Goal: Information Seeking & Learning: Learn about a topic

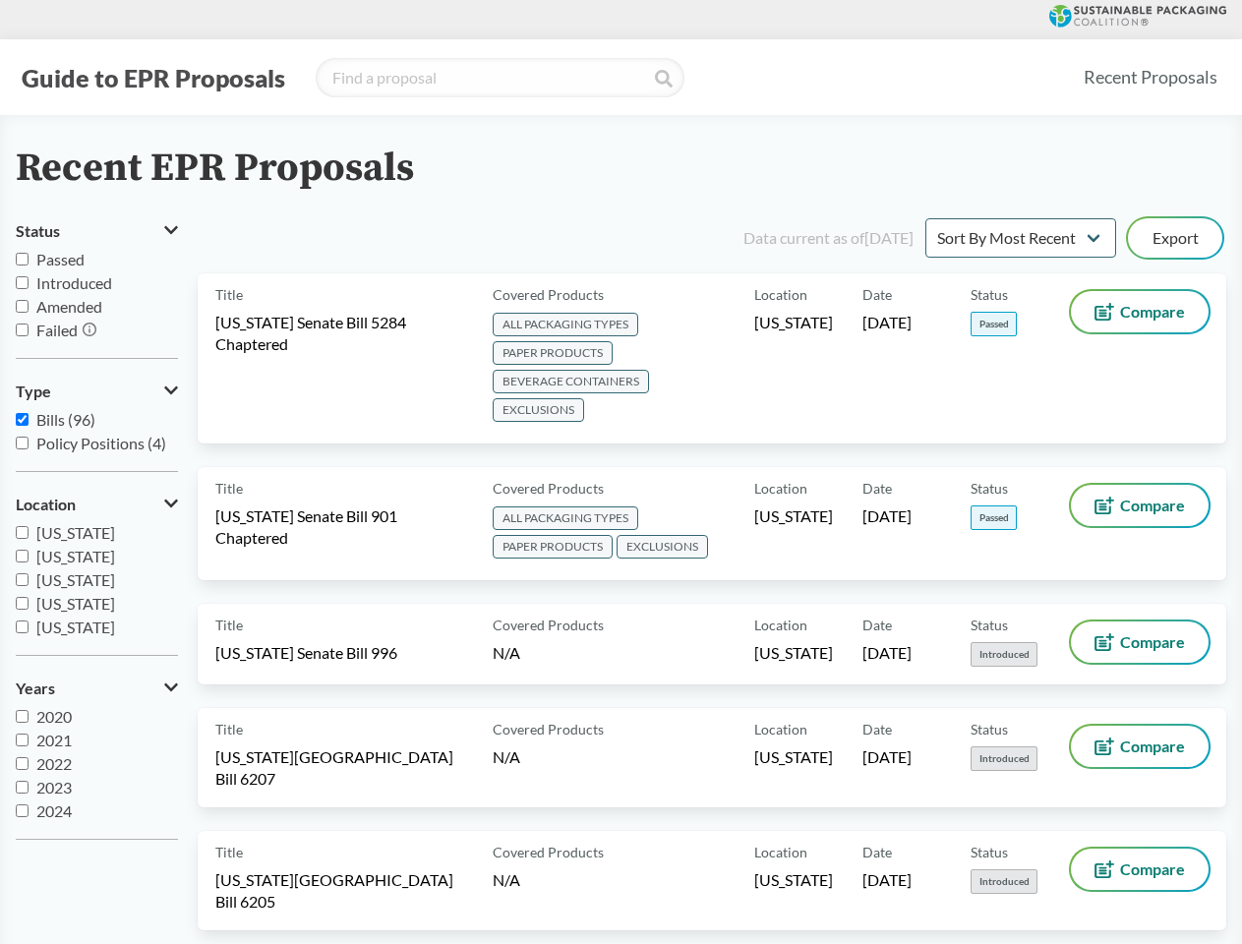
click at [152, 78] on button "Guide to EPR Proposals" at bounding box center [153, 77] width 275 height 31
click at [96, 231] on button "Status" at bounding box center [97, 230] width 162 height 33
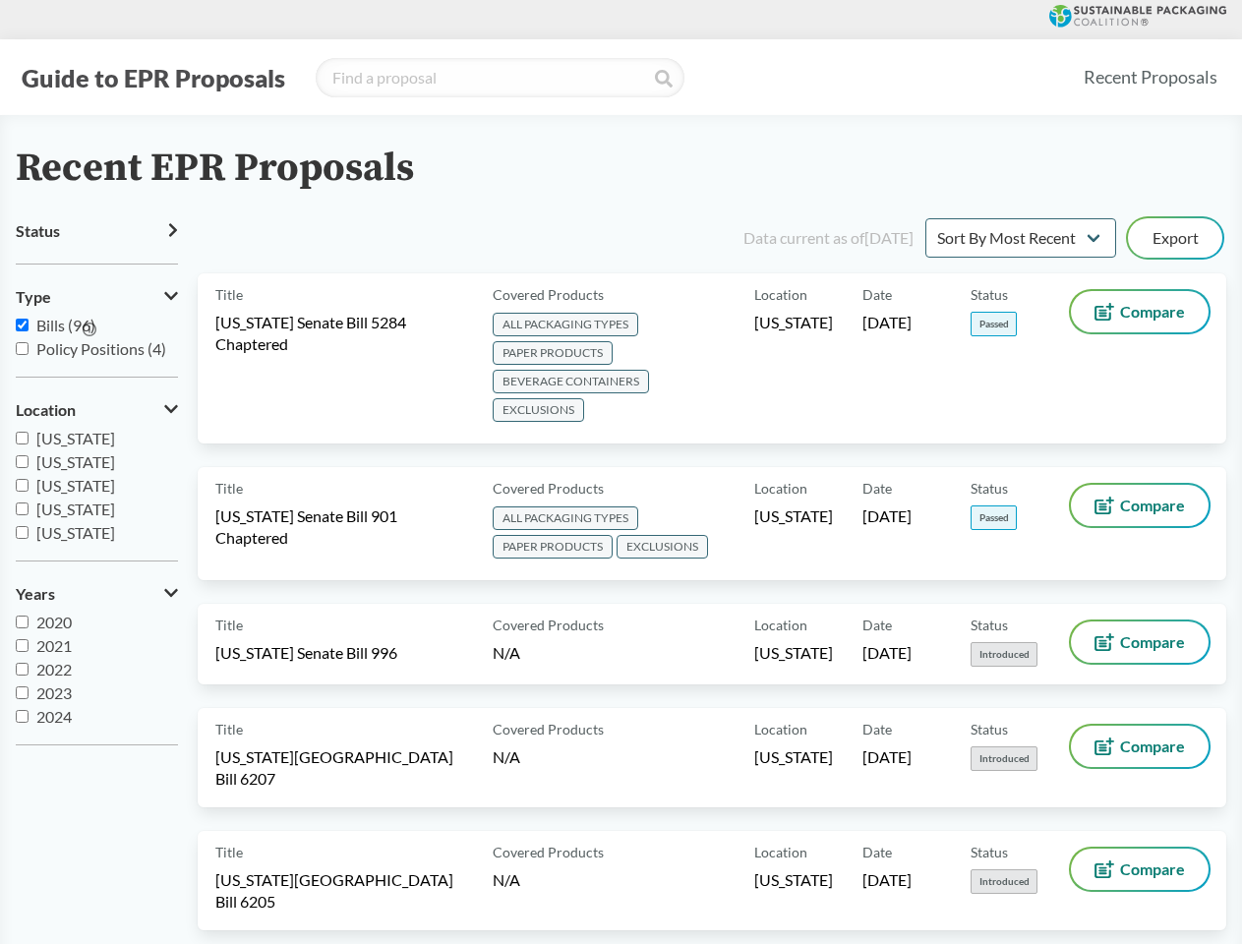
click at [91, 331] on icon at bounding box center [90, 330] width 14 height 14
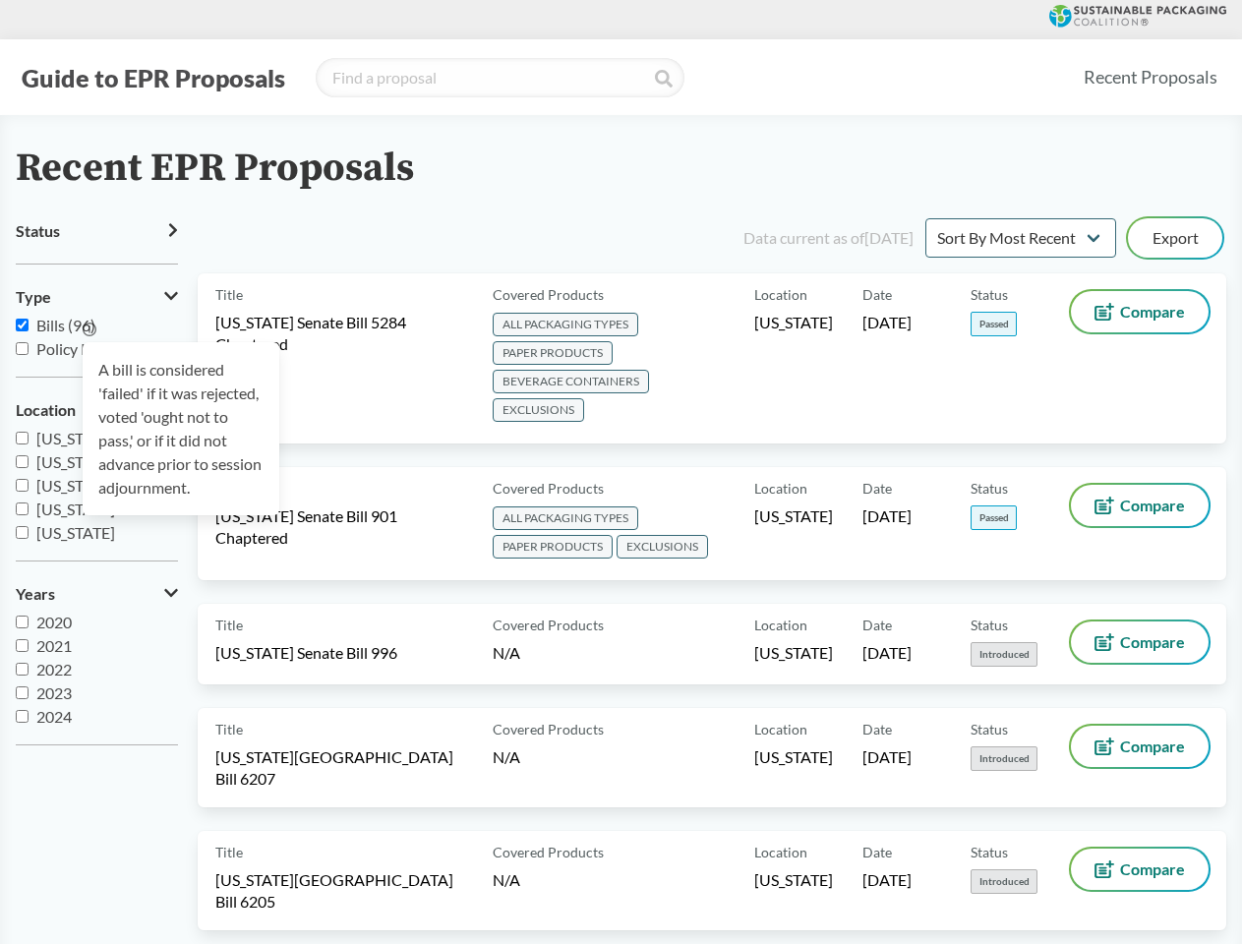
click at [96, 392] on div "A bill is considered 'failed' if it was rejected, voted 'ought not to pass,' or…" at bounding box center [181, 428] width 197 height 173
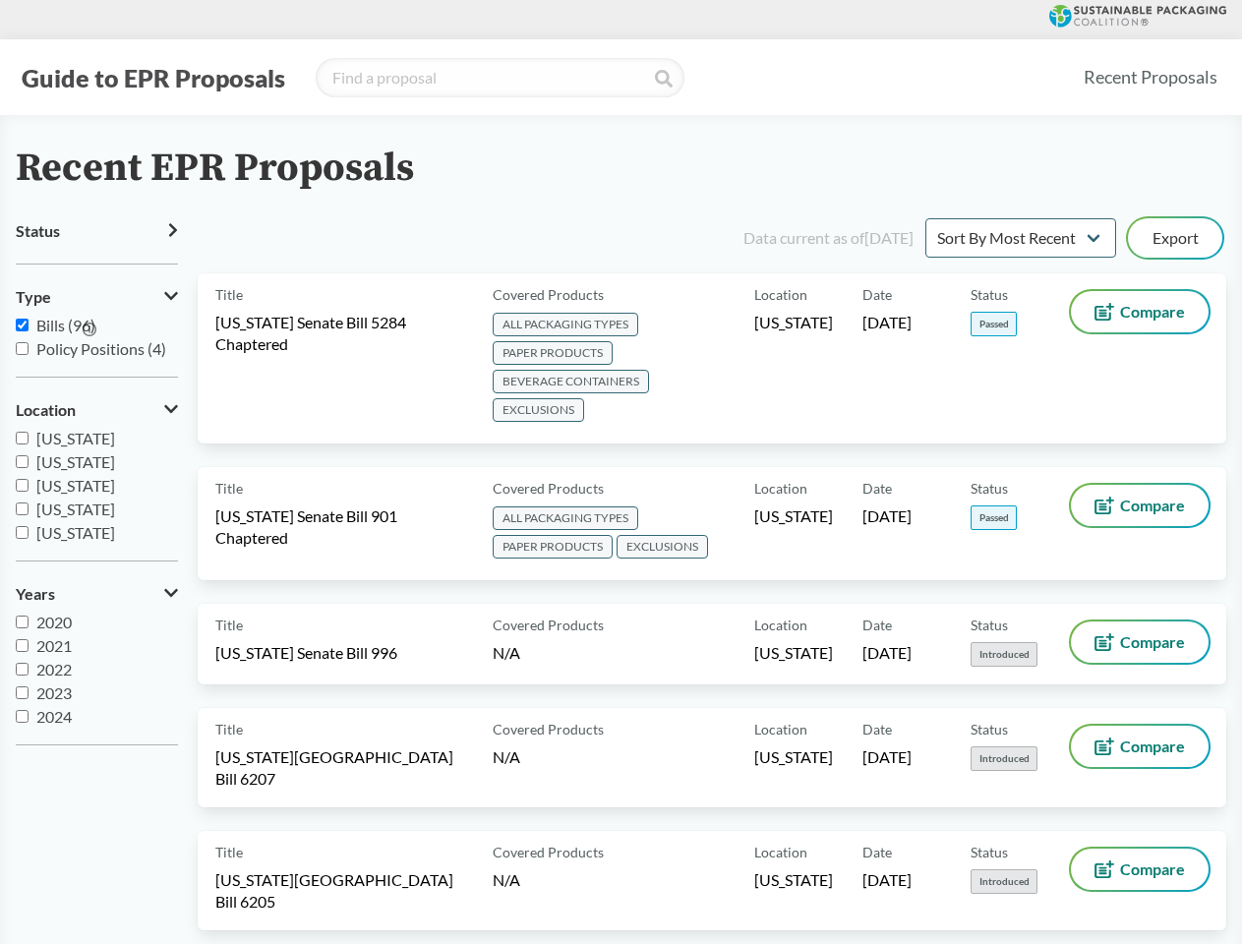
click at [96, 505] on span "[US_STATE]" at bounding box center [75, 509] width 79 height 19
click at [29, 505] on input "[US_STATE]" at bounding box center [22, 509] width 13 height 13
checkbox input "true"
click at [96, 689] on label "2023" at bounding box center [97, 694] width 162 height 24
click at [29, 689] on input "2023" at bounding box center [22, 693] width 13 height 13
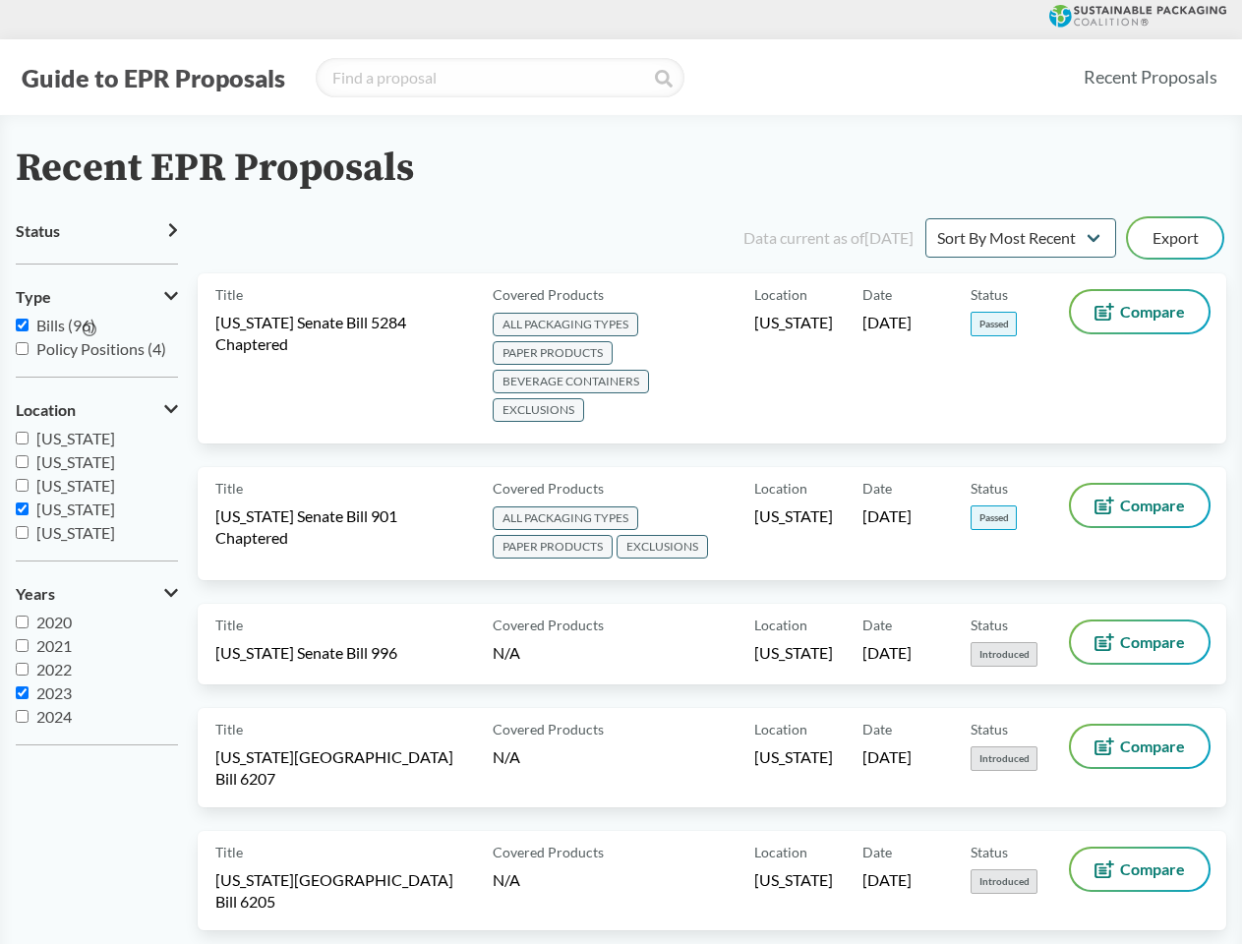
checkbox input "true"
